Goal: Navigation & Orientation: Find specific page/section

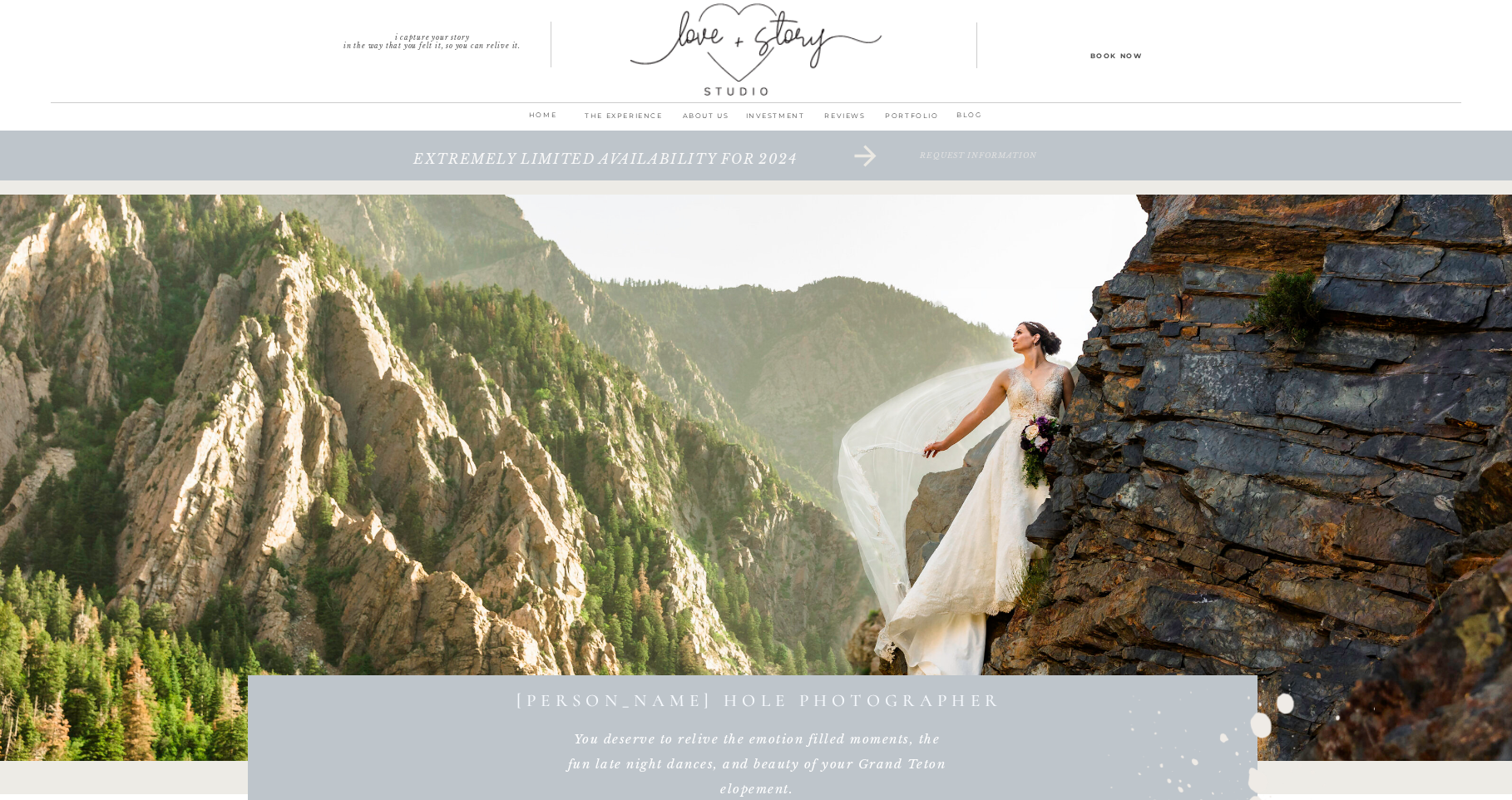
click at [914, 114] on p "PORTFOLIO" at bounding box center [911, 120] width 64 height 24
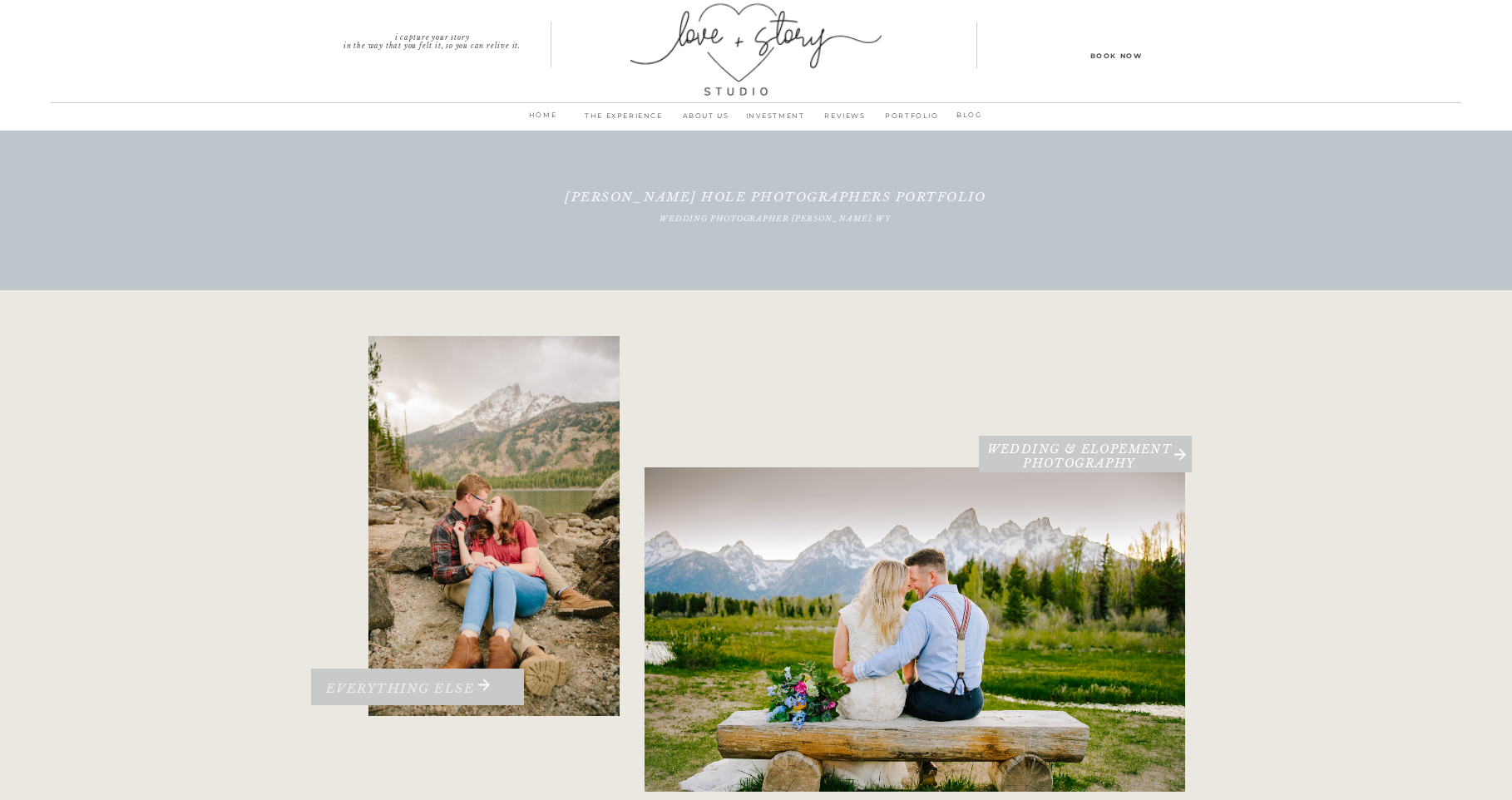
click at [371, 689] on h3 "Everything Else" at bounding box center [400, 693] width 201 height 24
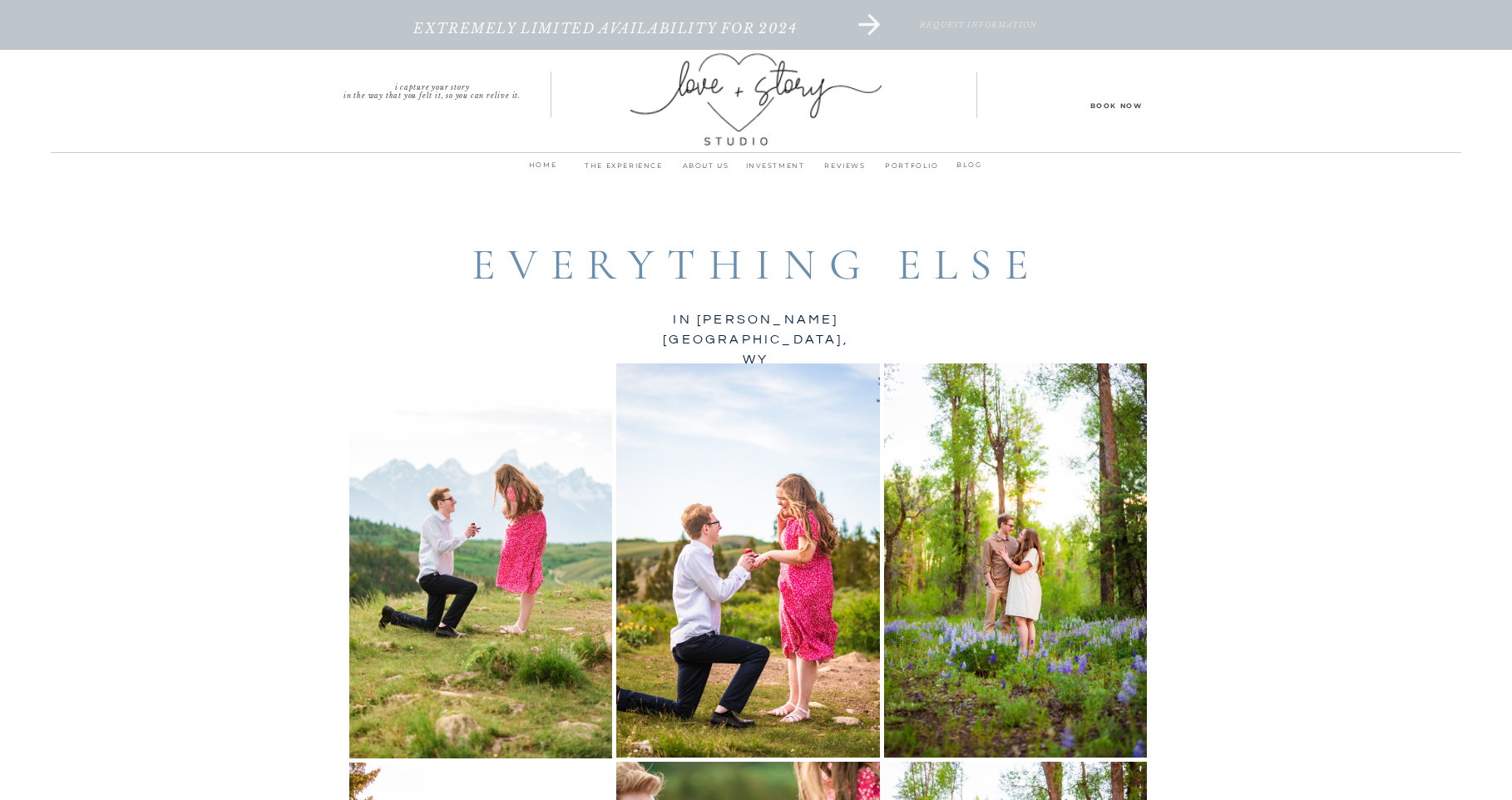
click at [789, 169] on p "INVESTMENT" at bounding box center [775, 170] width 70 height 24
